Goal: Task Accomplishment & Management: Manage account settings

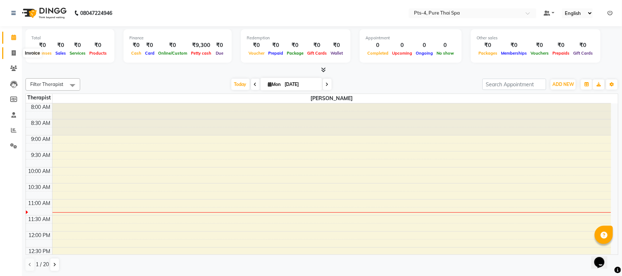
click at [12, 51] on icon at bounding box center [14, 52] width 4 height 5
select select "6459"
select select "service"
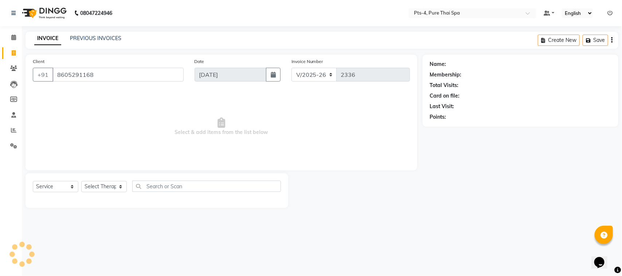
type input "8605291168"
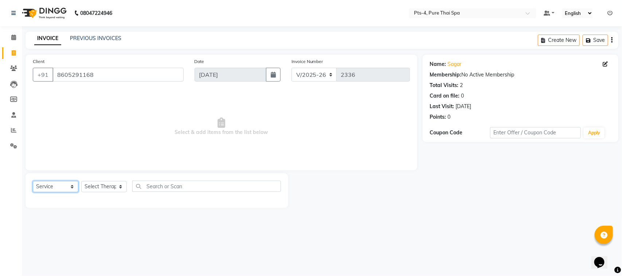
click at [75, 185] on select "Select Service Product Membership Package Voucher Prepaid Gift Card" at bounding box center [56, 186] width 46 height 11
select select "package"
click at [33, 181] on select "Select Service Product Membership Package Voucher Prepaid Gift Card" at bounding box center [56, 186] width 46 height 11
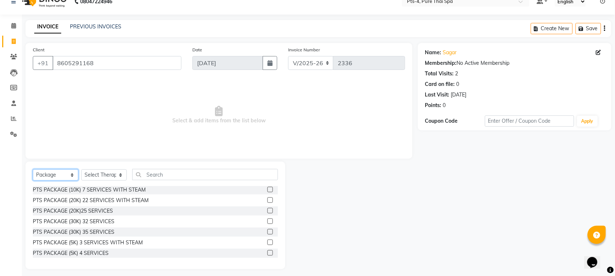
scroll to position [15, 0]
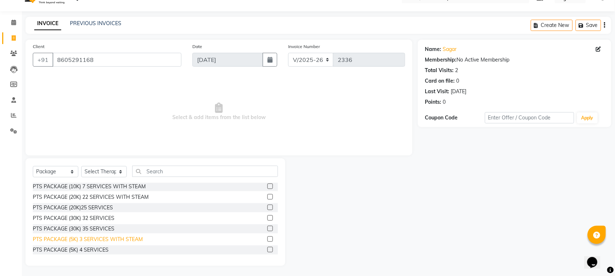
click at [100, 239] on div "PTS PACKAGE (5K) 3 SERVICES WITH STEAM" at bounding box center [88, 240] width 110 height 8
checkbox input "false"
click at [121, 172] on select "Select Therapist [PERSON_NAME] NE [PERSON_NAME] anyone [PERSON_NAME] Candy FON …" at bounding box center [104, 171] width 46 height 11
select select "59672"
click at [81, 166] on select "Select Therapist [PERSON_NAME] NE [PERSON_NAME] anyone [PERSON_NAME] Candy FON …" at bounding box center [104, 171] width 46 height 11
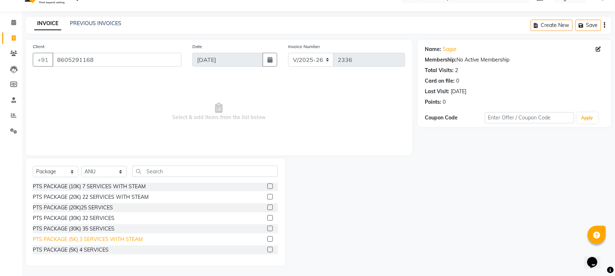
click at [118, 240] on div "PTS PACKAGE (5K) 3 SERVICES WITH STEAM" at bounding box center [88, 240] width 110 height 8
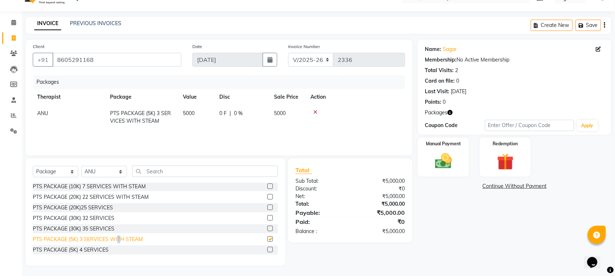
checkbox input "false"
click at [444, 161] on img at bounding box center [443, 161] width 28 height 20
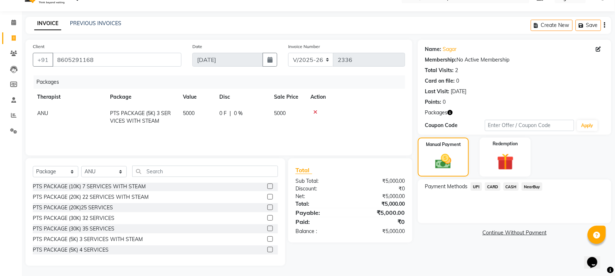
click at [479, 186] on span "UPI" at bounding box center [476, 187] width 11 height 8
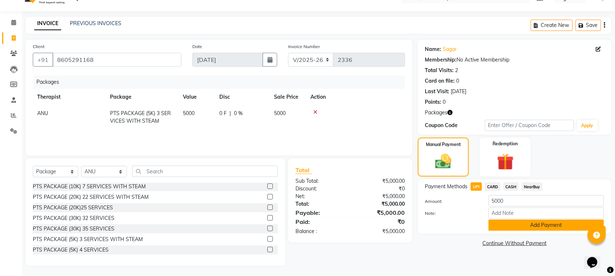
click at [493, 223] on button "Add Payment" at bounding box center [547, 225] width 116 height 11
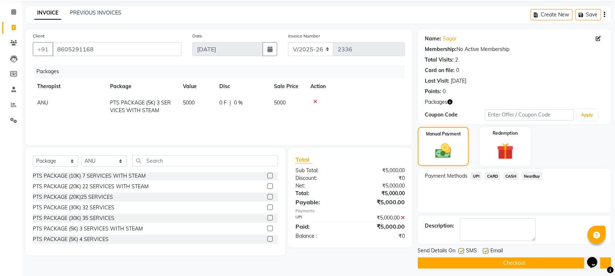
scroll to position [30, 0]
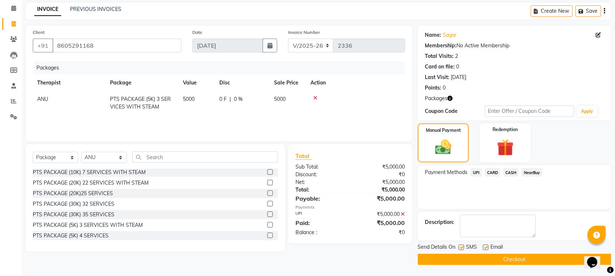
click at [463, 250] on div at bounding box center [461, 249] width 5 height 8
click at [459, 248] on label at bounding box center [461, 247] width 5 height 5
click at [459, 248] on input "checkbox" at bounding box center [461, 248] width 5 height 5
checkbox input "false"
click at [486, 249] on label at bounding box center [485, 247] width 5 height 5
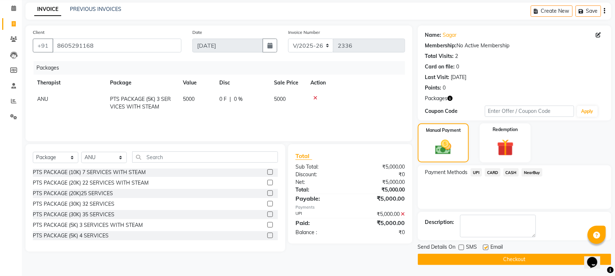
click at [486, 249] on input "checkbox" at bounding box center [485, 248] width 5 height 5
checkbox input "false"
click at [489, 219] on textarea at bounding box center [498, 226] width 76 height 23
type textarea "628"
click at [496, 258] on button "Checkout" at bounding box center [515, 259] width 194 height 11
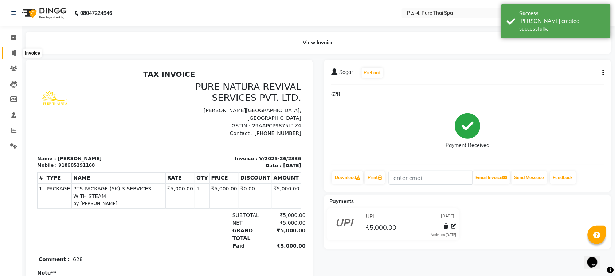
click at [15, 53] on icon at bounding box center [14, 52] width 4 height 5
select select "6459"
select select "service"
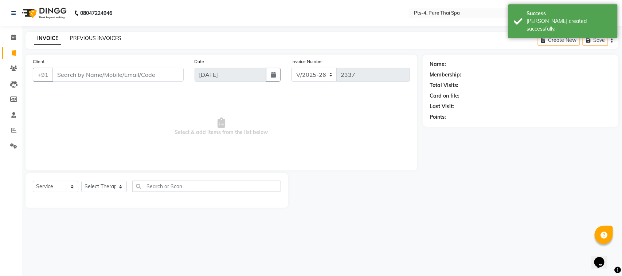
click at [93, 40] on link "PREVIOUS INVOICES" at bounding box center [95, 38] width 51 height 7
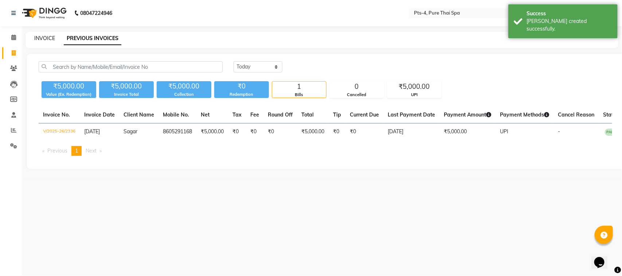
click at [50, 38] on link "INVOICE" at bounding box center [44, 38] width 21 height 7
select select "service"
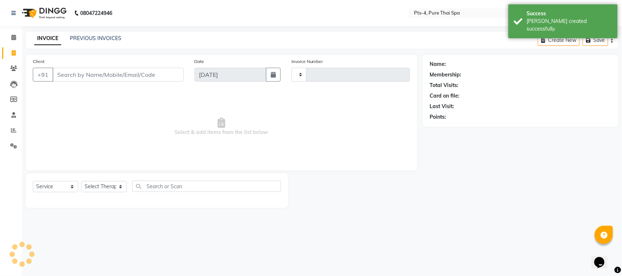
type input "2337"
select select "6459"
type input "8605291168"
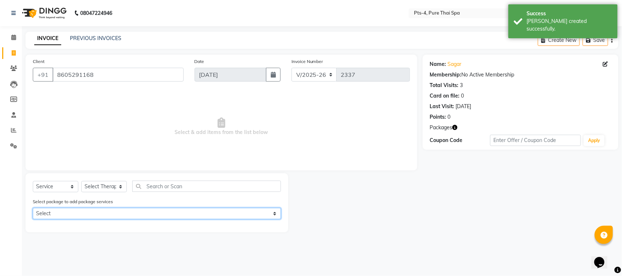
click at [101, 212] on select "Select PTS PACKAGE (5K) 3 SERVICES WITH STEAM" at bounding box center [157, 213] width 248 height 11
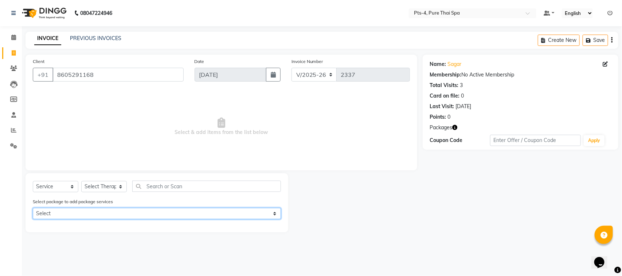
select select "1: Object"
click at [33, 208] on select "Select PTS PACKAGE (5K) 3 SERVICES WITH STEAM" at bounding box center [157, 213] width 248 height 11
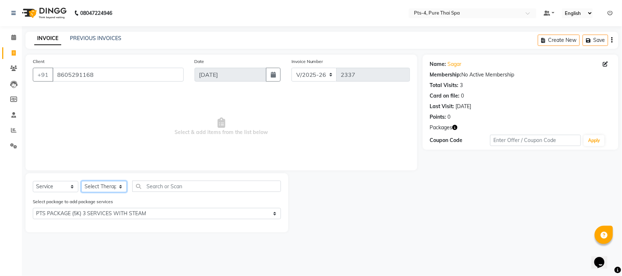
click at [118, 188] on select "Select Therapist [PERSON_NAME] NE [PERSON_NAME] anyone [PERSON_NAME] Candy FON …" at bounding box center [104, 186] width 46 height 11
select select "83035"
click at [81, 181] on select "Select Therapist [PERSON_NAME] NE [PERSON_NAME] anyone [PERSON_NAME] Candy FON …" at bounding box center [104, 186] width 46 height 11
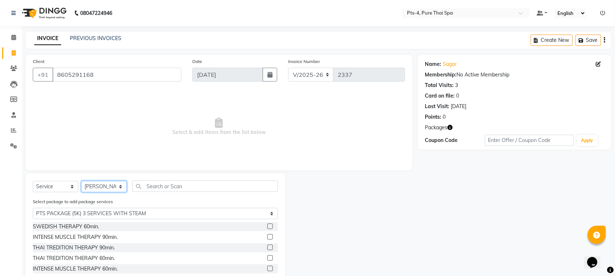
scroll to position [33, 0]
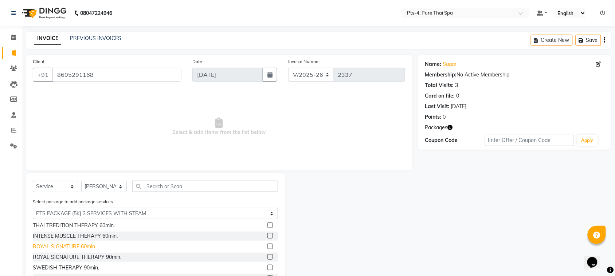
click at [78, 244] on div "ROYAL SIGNATURE 60min." at bounding box center [64, 247] width 63 height 8
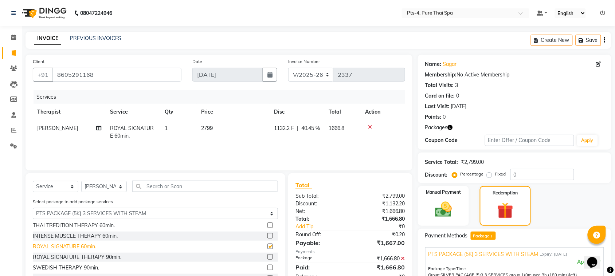
checkbox input "false"
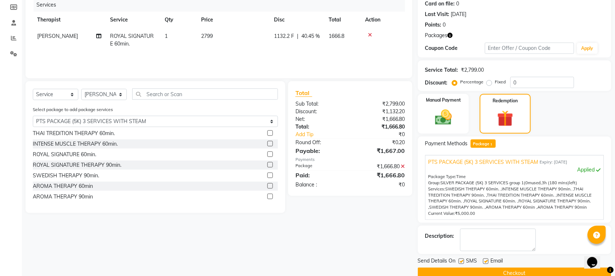
scroll to position [106, 0]
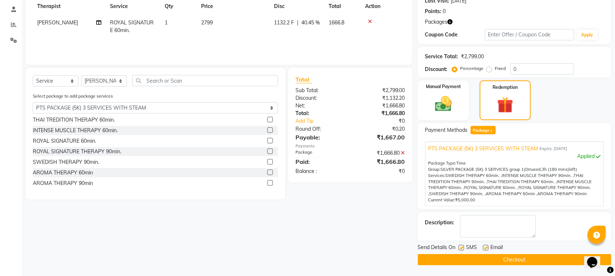
click at [462, 248] on label at bounding box center [461, 247] width 5 height 5
click at [462, 248] on input "checkbox" at bounding box center [461, 248] width 5 height 5
checkbox input "false"
click at [486, 248] on label at bounding box center [485, 247] width 5 height 5
click at [486, 248] on input "checkbox" at bounding box center [485, 248] width 5 height 5
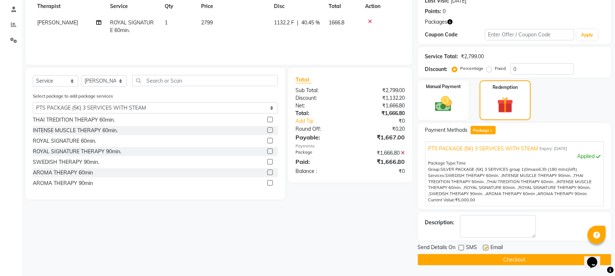
checkbox input "false"
click at [488, 230] on textarea at bounding box center [498, 226] width 76 height 23
type textarea "628"
click at [494, 257] on button "Checkout" at bounding box center [515, 259] width 194 height 11
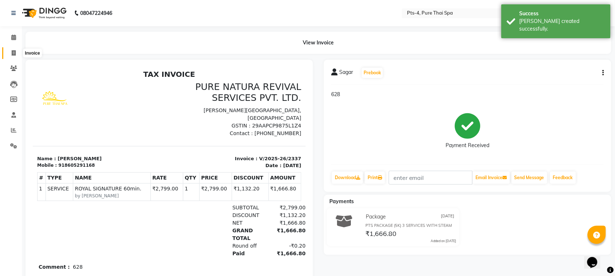
click at [13, 54] on icon at bounding box center [14, 52] width 4 height 5
select select "service"
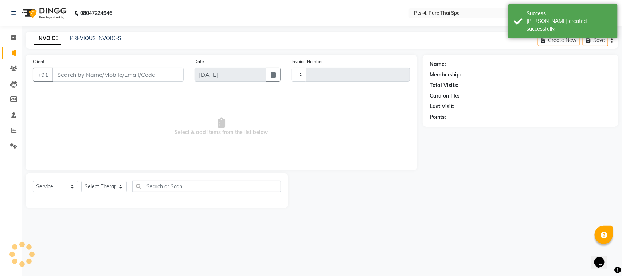
type input "2338"
select select "6459"
click at [96, 39] on link "PREVIOUS INVOICES" at bounding box center [95, 38] width 51 height 7
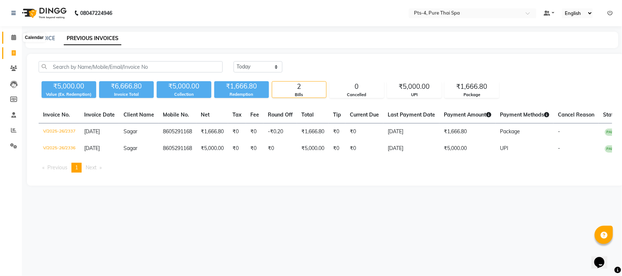
click at [12, 37] on icon at bounding box center [13, 37] width 5 height 5
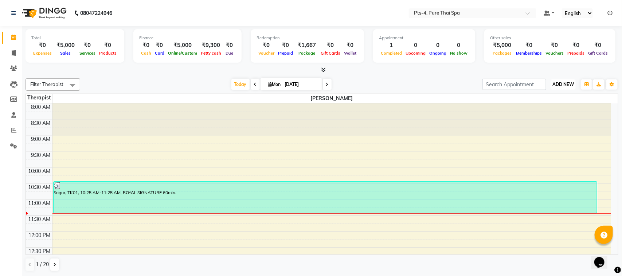
click at [571, 86] on span "ADD NEW" at bounding box center [564, 84] width 22 height 5
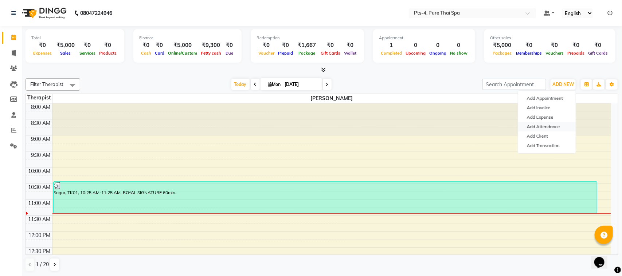
click at [552, 126] on link "Add Attendance" at bounding box center [547, 126] width 58 height 9
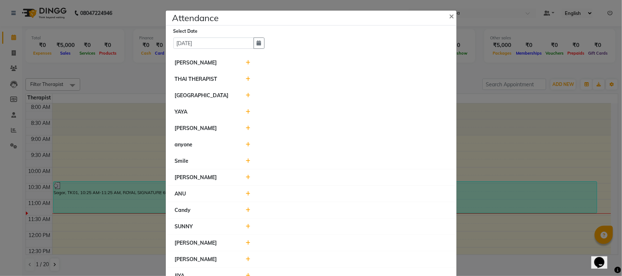
click at [246, 128] on icon at bounding box center [248, 128] width 5 height 5
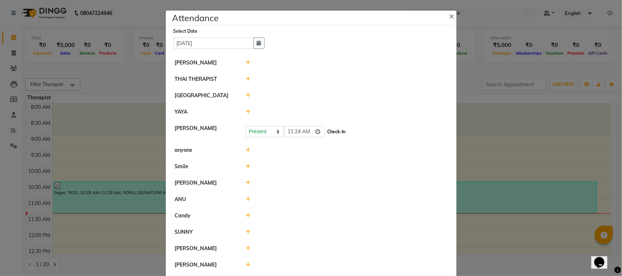
click at [329, 132] on button "Check-In" at bounding box center [337, 132] width 22 height 10
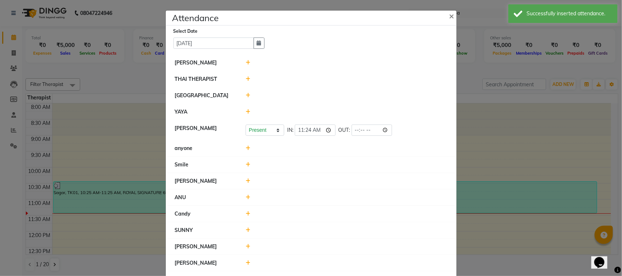
click at [246, 181] on icon at bounding box center [248, 181] width 5 height 5
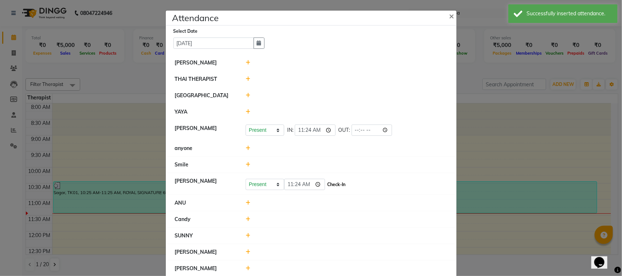
click at [330, 183] on button "Check-In" at bounding box center [337, 185] width 22 height 10
click at [246, 200] on icon at bounding box center [248, 201] width 5 height 5
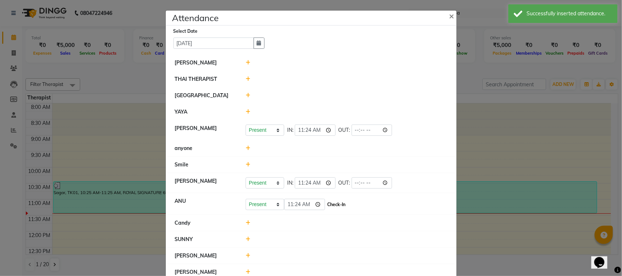
click at [327, 204] on button "Check-In" at bounding box center [337, 205] width 22 height 10
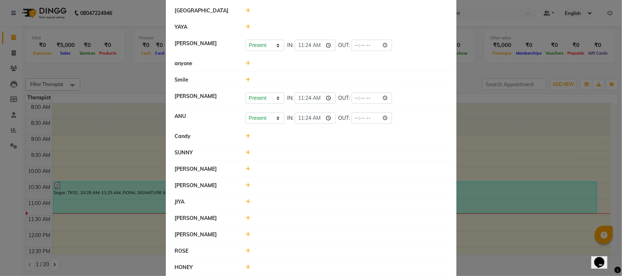
scroll to position [91, 0]
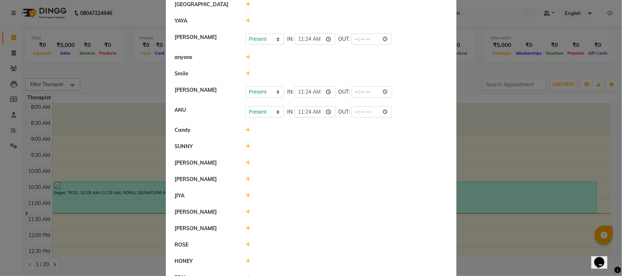
click at [246, 230] on icon at bounding box center [248, 228] width 5 height 5
click at [326, 234] on button "Check-In" at bounding box center [337, 232] width 22 height 10
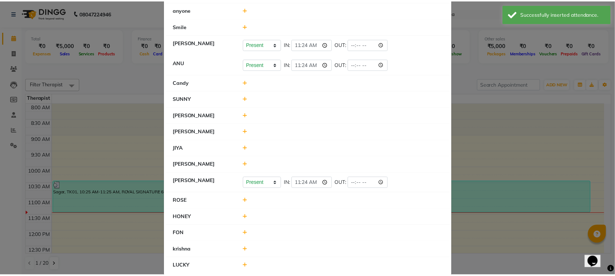
scroll to position [151, 0]
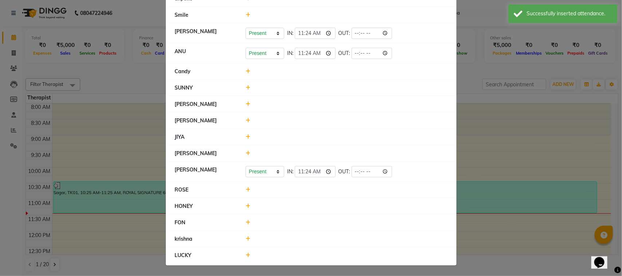
click at [246, 208] on icon at bounding box center [248, 206] width 5 height 5
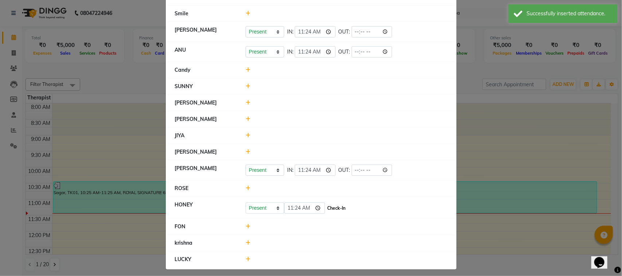
click at [330, 210] on button "Check-In" at bounding box center [337, 208] width 22 height 10
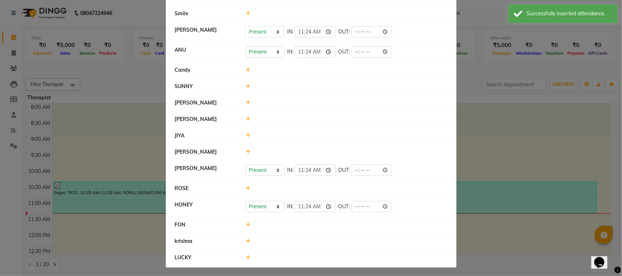
click at [246, 241] on icon at bounding box center [248, 241] width 5 height 5
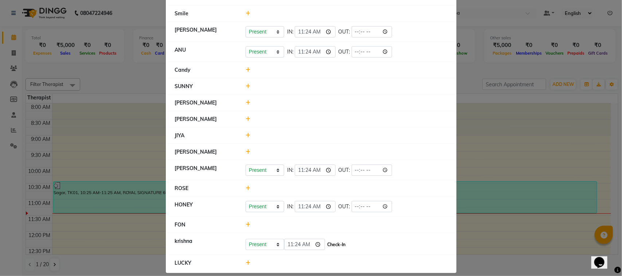
click at [326, 243] on button "Check-In" at bounding box center [337, 245] width 22 height 10
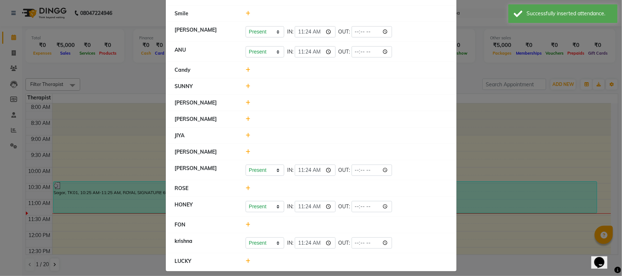
click at [246, 261] on icon at bounding box center [248, 261] width 5 height 5
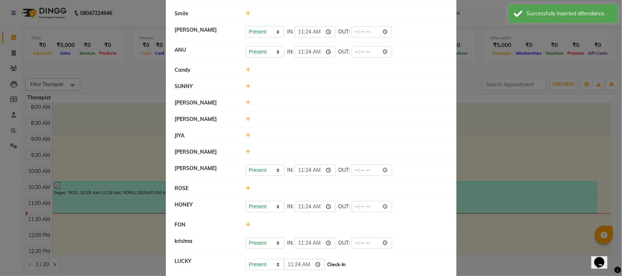
click at [326, 265] on button "Check-In" at bounding box center [337, 265] width 22 height 10
click at [246, 137] on icon at bounding box center [248, 135] width 5 height 5
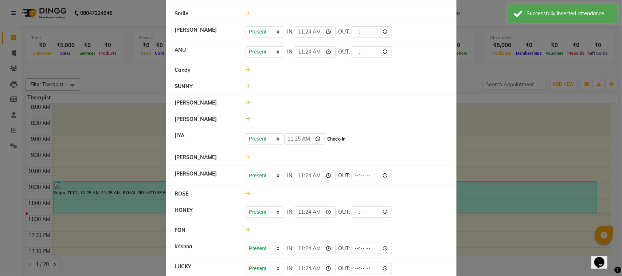
click at [326, 141] on button "Check-In" at bounding box center [337, 139] width 22 height 10
click at [484, 147] on ngb-modal-window "Attendance × Select Date [DATE] SHIV PRAKASH THAI THERAPIST [GEOGRAPHIC_DATA] Y…" at bounding box center [311, 138] width 622 height 276
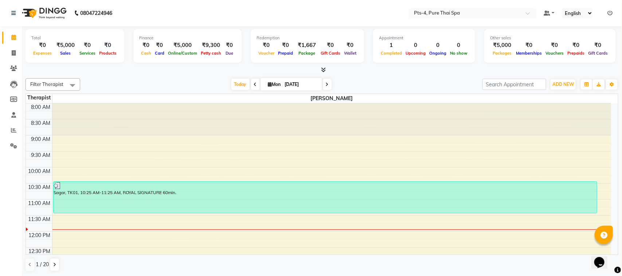
click at [365, 114] on div at bounding box center [331, 120] width 559 height 32
click at [15, 130] on icon at bounding box center [13, 130] width 5 height 5
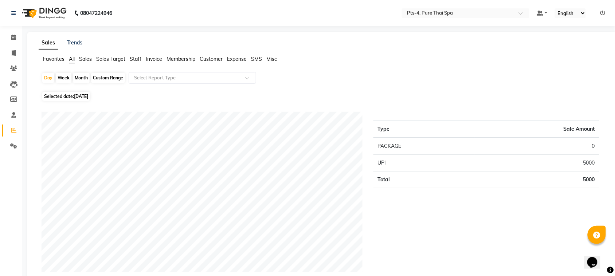
click at [118, 60] on span "Sales Target" at bounding box center [110, 59] width 29 height 7
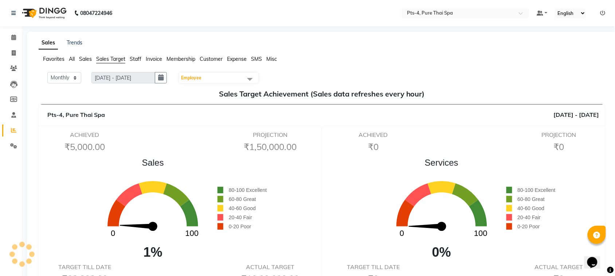
click at [554, 118] on span "[DATE] - [DATE]" at bounding box center [577, 114] width 46 height 9
click at [88, 57] on span "Sales" at bounding box center [85, 59] width 13 height 7
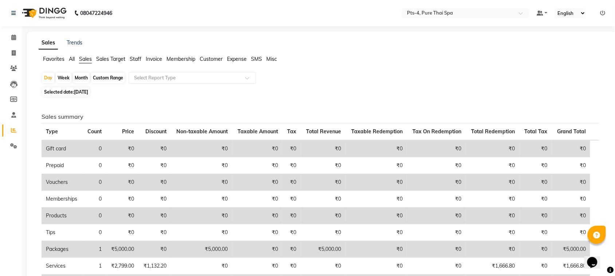
click at [82, 79] on div "Month" at bounding box center [81, 78] width 17 height 10
select select "9"
select select "2025"
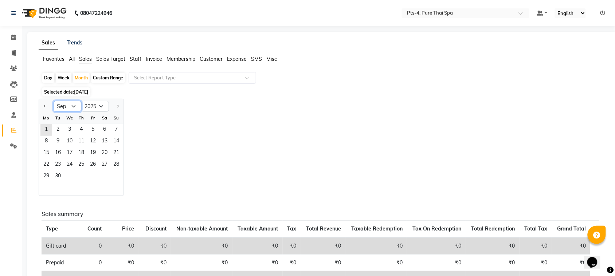
click at [73, 106] on select "Jan Feb Mar Apr May Jun [DATE] Aug Sep Oct Nov Dec" at bounding box center [68, 106] width 28 height 11
select select "8"
click at [54, 101] on select "Jan Feb Mar Apr May Jun [DATE] Aug Sep Oct Nov Dec" at bounding box center [68, 106] width 28 height 11
click at [96, 130] on span "1" at bounding box center [93, 130] width 12 height 12
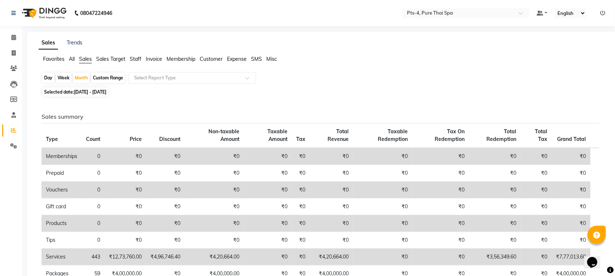
click at [116, 79] on div "Custom Range" at bounding box center [108, 78] width 34 height 10
select select "8"
select select "2025"
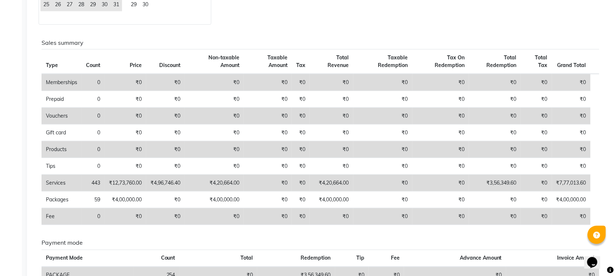
scroll to position [7, 0]
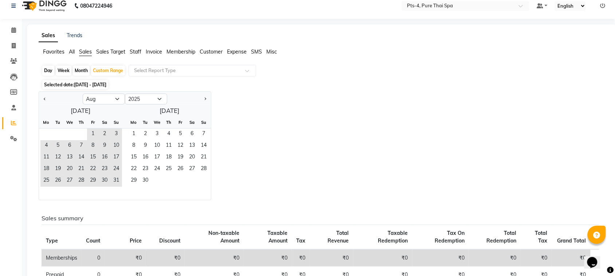
click at [80, 71] on div "Month" at bounding box center [81, 71] width 17 height 10
select select "8"
select select "2025"
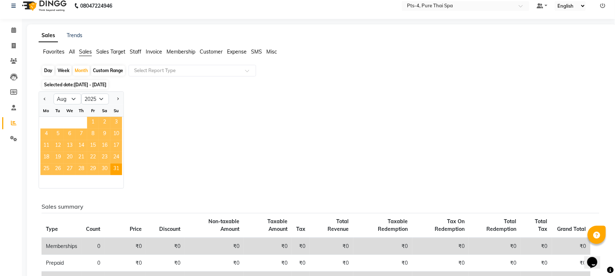
click at [92, 123] on span "1" at bounding box center [93, 123] width 12 height 12
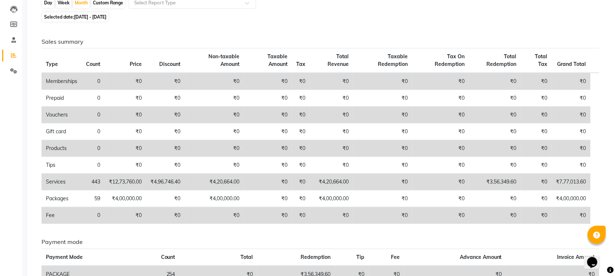
scroll to position [0, 0]
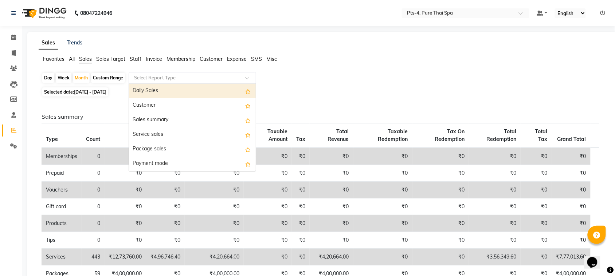
click at [163, 76] on input "text" at bounding box center [185, 77] width 105 height 7
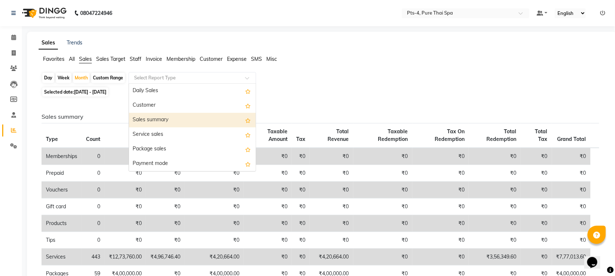
click at [166, 121] on div "Sales summary" at bounding box center [192, 120] width 127 height 15
select select "csv"
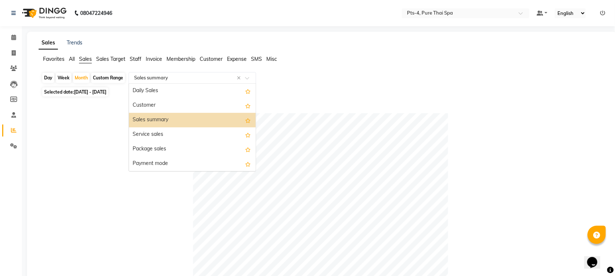
click at [194, 75] on input "text" at bounding box center [185, 77] width 105 height 7
click at [174, 135] on div "Service sales" at bounding box center [192, 135] width 127 height 15
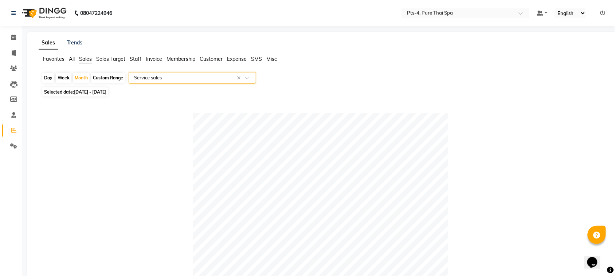
click at [195, 75] on input "text" at bounding box center [185, 77] width 105 height 7
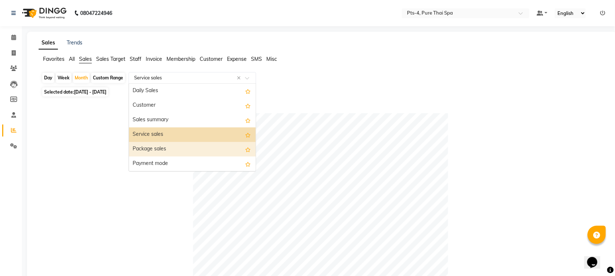
click at [169, 151] on div "Package sales" at bounding box center [192, 149] width 127 height 15
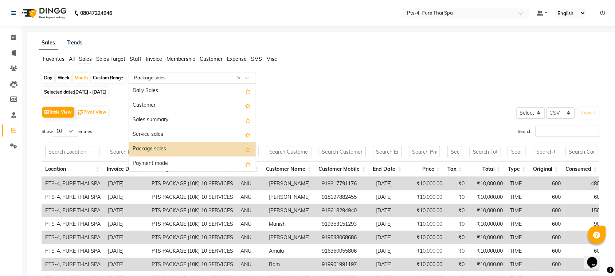
click at [199, 80] on input "text" at bounding box center [185, 77] width 105 height 7
click at [159, 90] on div "Daily Sales" at bounding box center [192, 91] width 127 height 15
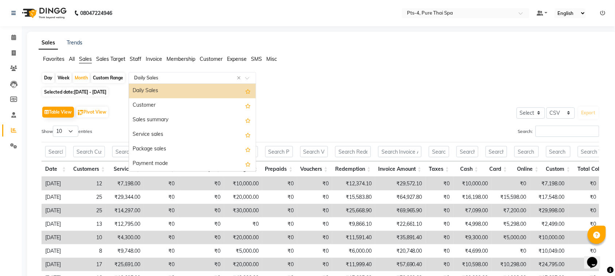
click at [208, 77] on input "text" at bounding box center [185, 77] width 105 height 7
click at [180, 103] on div "Customer" at bounding box center [192, 105] width 127 height 15
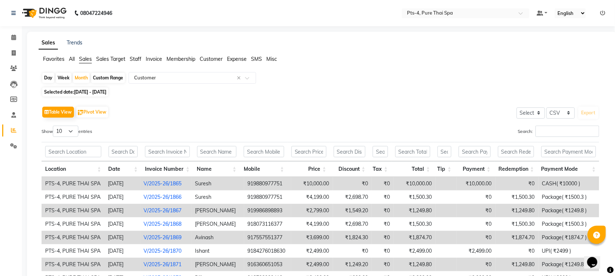
click at [97, 92] on span "[DATE] - [DATE]" at bounding box center [90, 91] width 32 height 5
select select "8"
select select "2025"
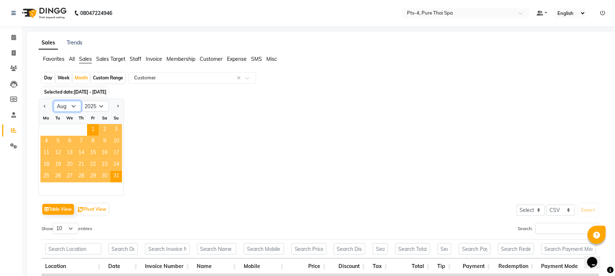
click at [71, 104] on select "Jan Feb Mar Apr May Jun [DATE] Aug Sep Oct Nov Dec" at bounding box center [68, 106] width 28 height 11
select select "9"
click at [54, 101] on select "Jan Feb Mar Apr May Jun [DATE] Aug Sep Oct Nov Dec" at bounding box center [68, 106] width 28 height 11
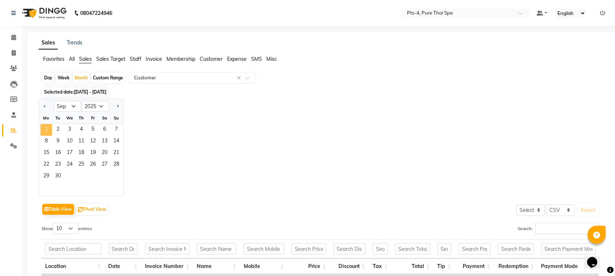
click at [44, 127] on span "1" at bounding box center [46, 130] width 12 height 12
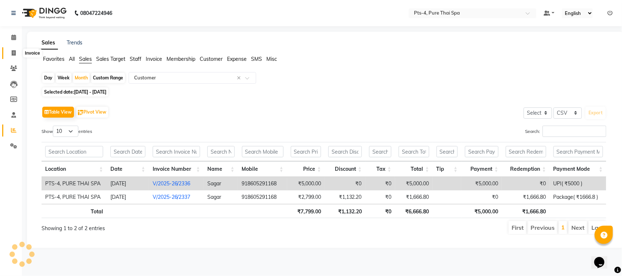
click at [15, 54] on icon at bounding box center [14, 52] width 4 height 5
select select "6459"
select select "service"
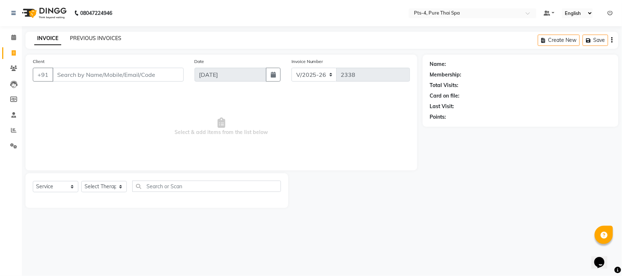
click at [98, 39] on link "PREVIOUS INVOICES" at bounding box center [95, 38] width 51 height 7
